Goal: Task Accomplishment & Management: Manage account settings

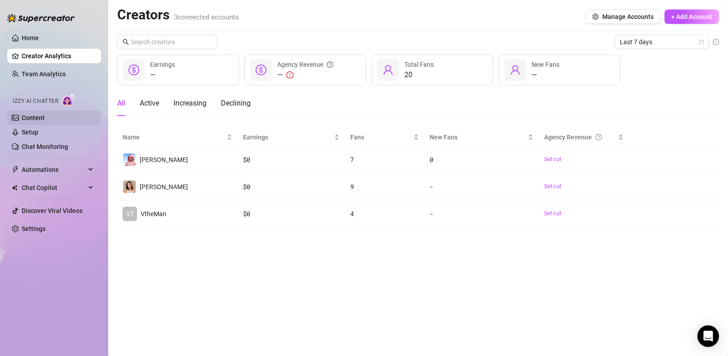
click at [28, 119] on link "Content" at bounding box center [33, 117] width 23 height 7
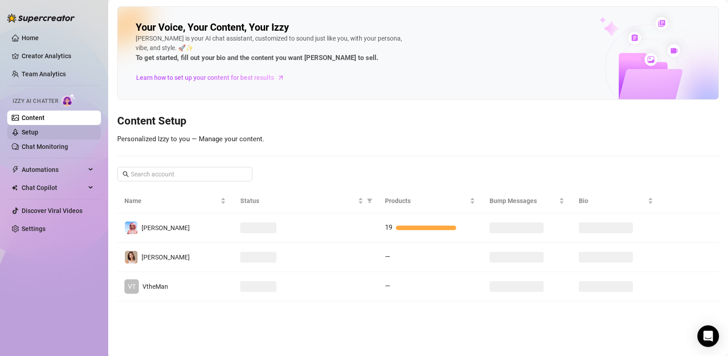
click at [38, 130] on link "Setup" at bounding box center [30, 132] width 17 height 7
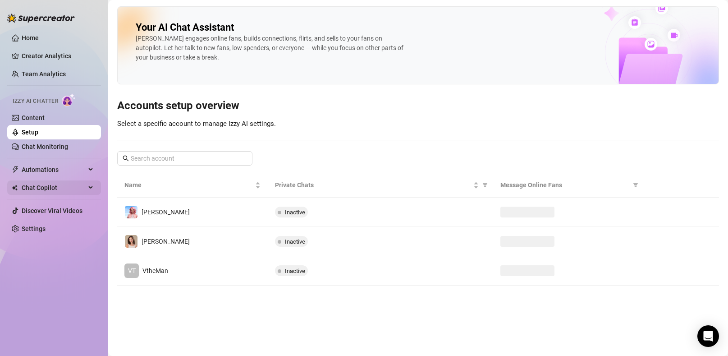
click at [46, 231] on link "Settings" at bounding box center [34, 228] width 24 height 7
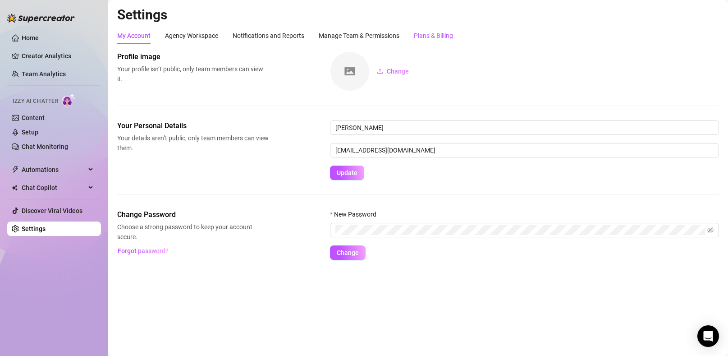
click at [452, 34] on div "Plans & Billing" at bounding box center [433, 36] width 39 height 10
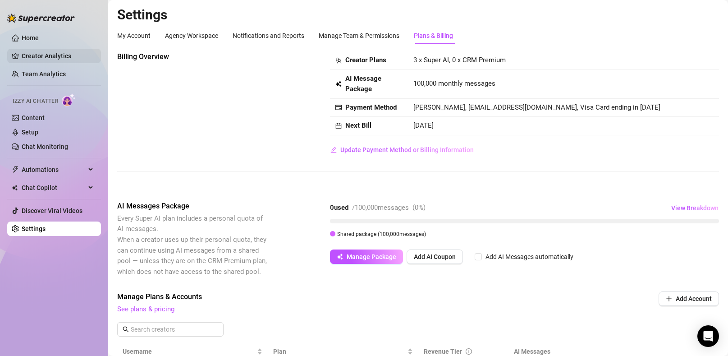
click at [70, 59] on link "Creator Analytics" at bounding box center [58, 56] width 72 height 14
